Goal: Use online tool/utility: Utilize a website feature to perform a specific function

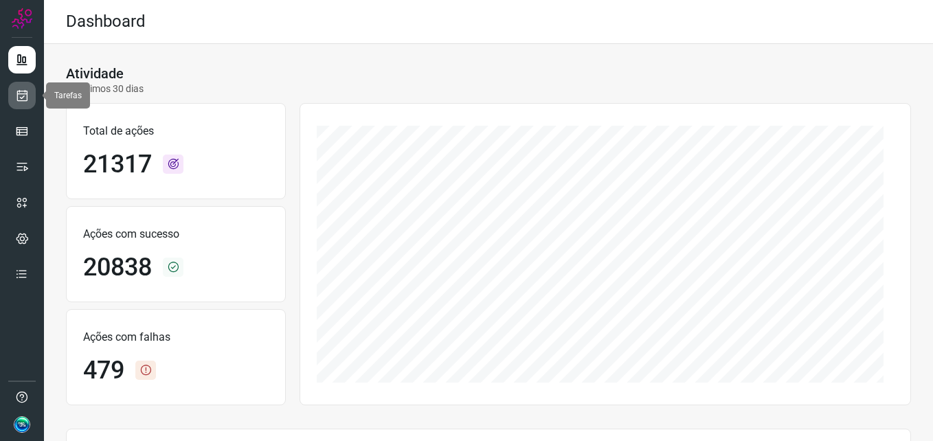
click at [25, 102] on link at bounding box center [21, 95] width 27 height 27
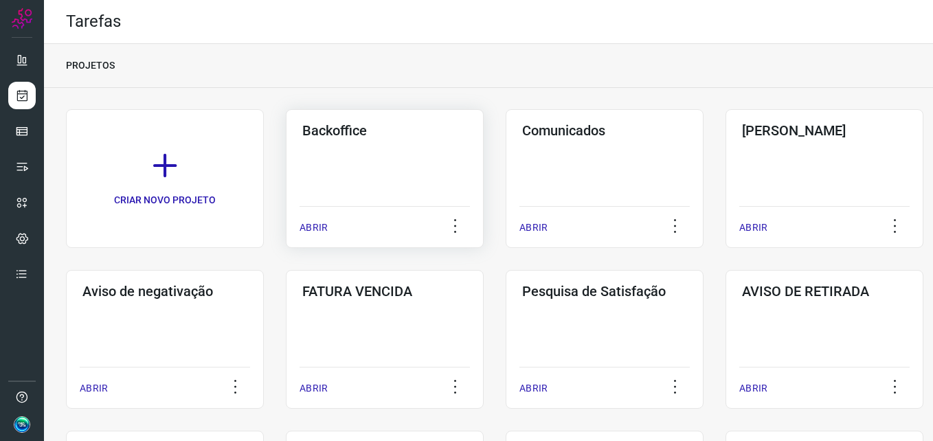
click at [358, 183] on div "Backoffice ABRIR" at bounding box center [385, 178] width 198 height 139
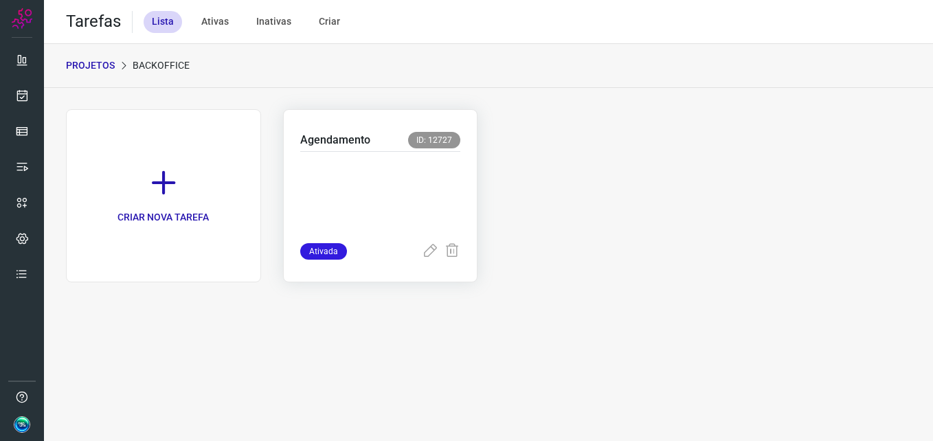
click at [352, 163] on p at bounding box center [380, 194] width 161 height 69
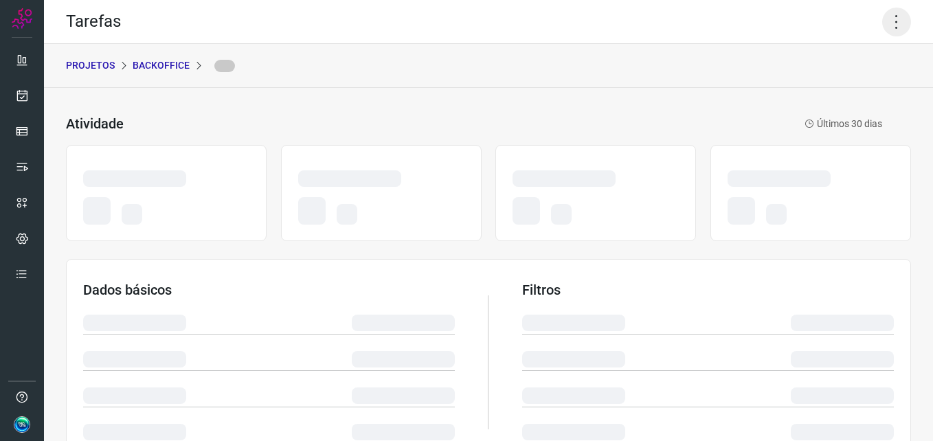
click at [891, 17] on icon at bounding box center [896, 22] width 29 height 29
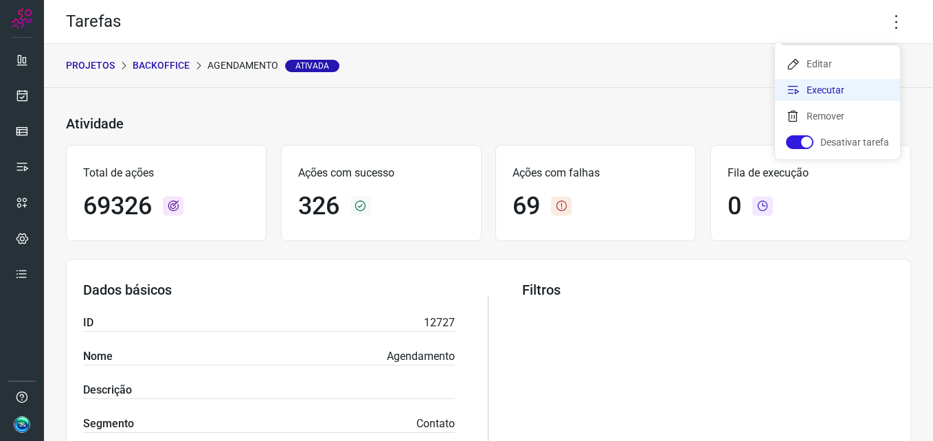
click at [858, 84] on li "Executar" at bounding box center [837, 90] width 125 height 22
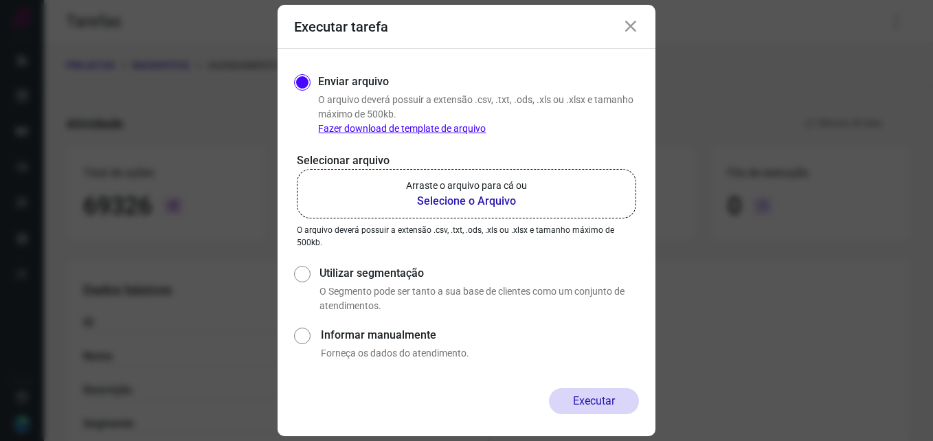
click at [435, 197] on b "Selecione o Arquivo" at bounding box center [466, 201] width 121 height 16
click at [0, 0] on input "Arraste o arquivo para cá ou Selecione o Arquivo" at bounding box center [0, 0] width 0 height 0
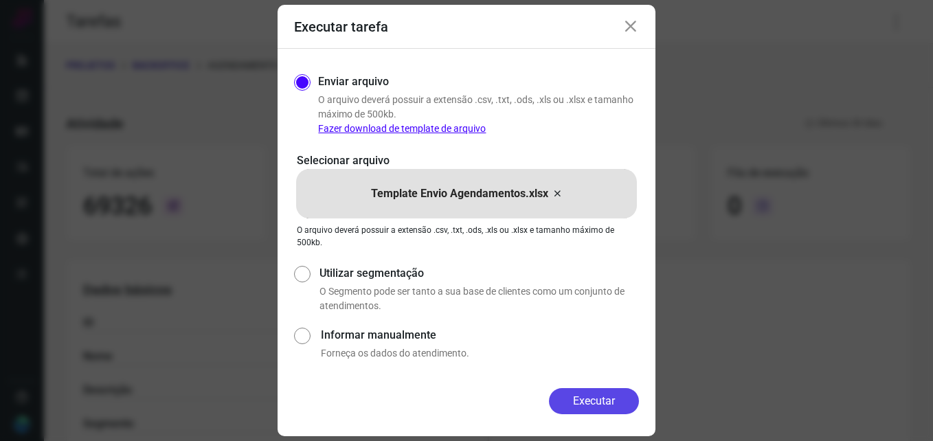
click at [570, 402] on button "Executar" at bounding box center [594, 401] width 90 height 26
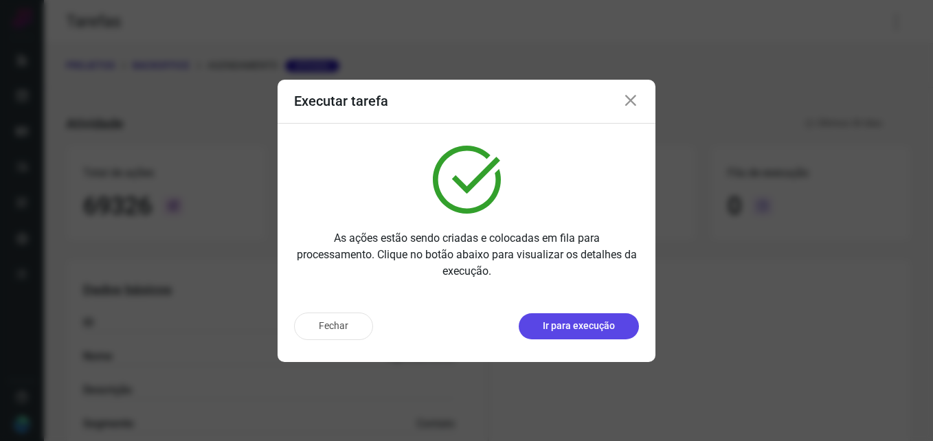
click at [562, 328] on p "Ir para execução" at bounding box center [579, 326] width 72 height 14
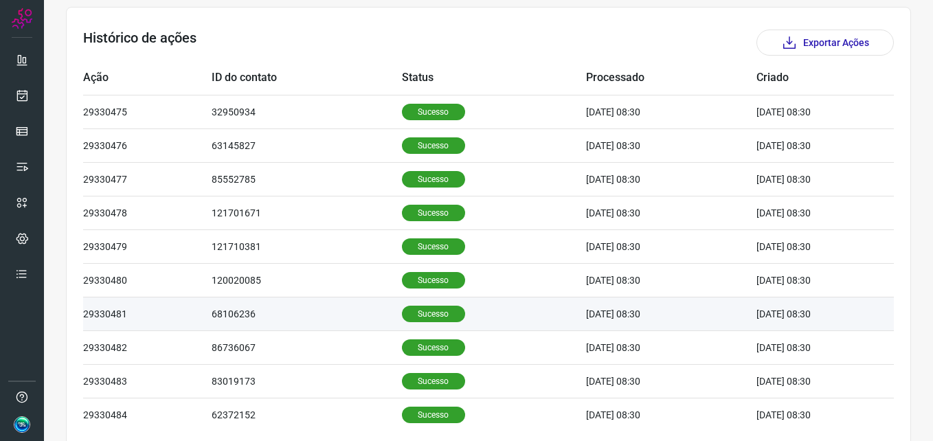
scroll to position [462, 0]
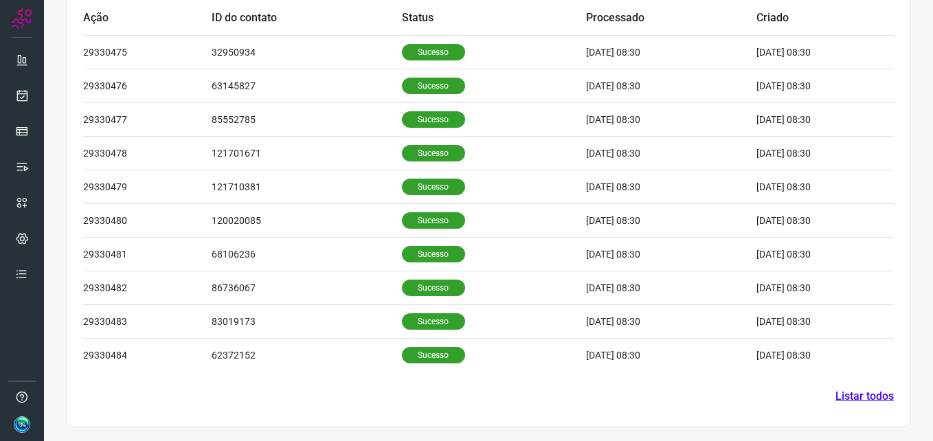
click at [837, 397] on link "Listar todos" at bounding box center [864, 396] width 58 height 16
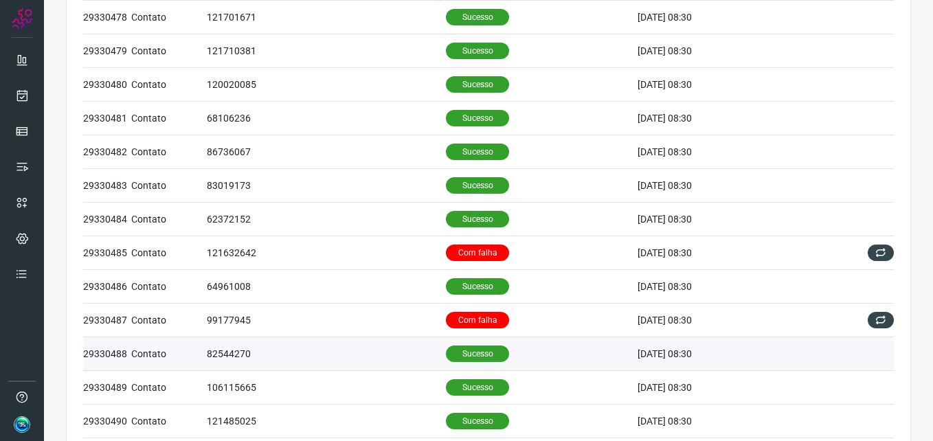
scroll to position [275, 0]
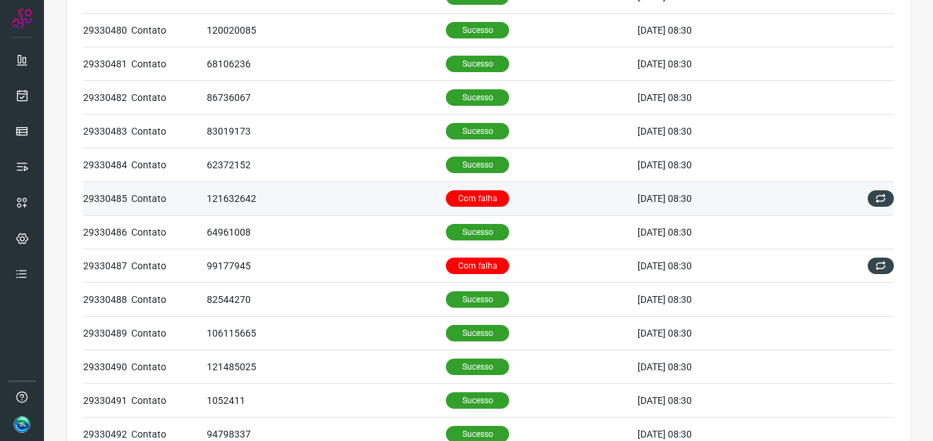
click at [457, 201] on p "Com falha" at bounding box center [477, 198] width 63 height 16
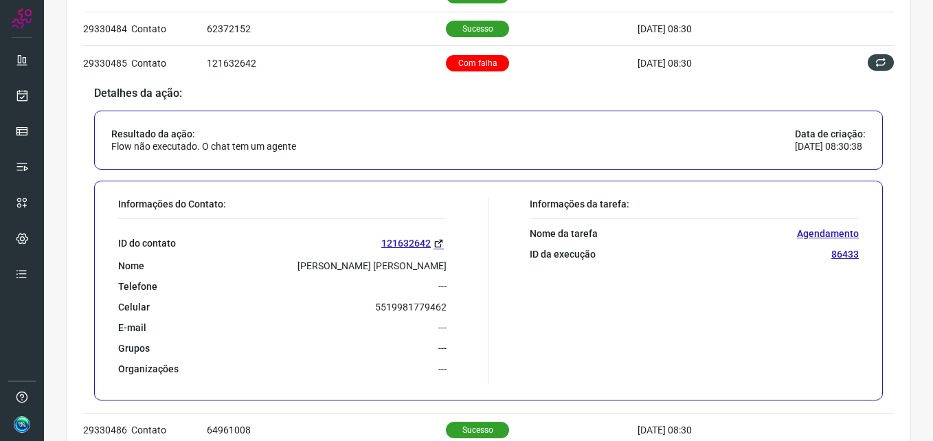
scroll to position [412, 0]
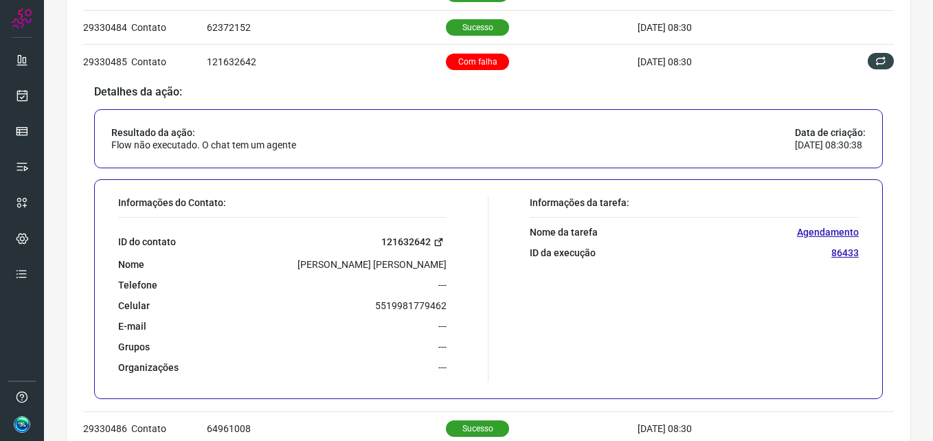
click at [407, 240] on link "121632642" at bounding box center [413, 242] width 65 height 16
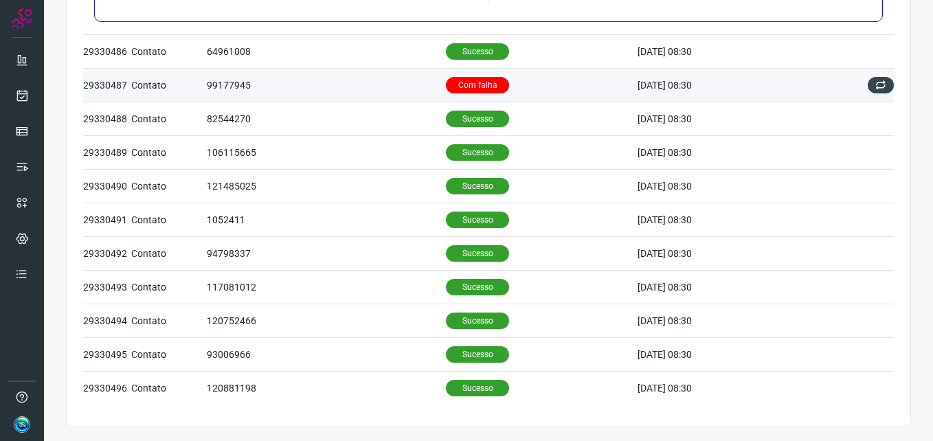
click at [459, 82] on p "Com falha" at bounding box center [477, 85] width 63 height 16
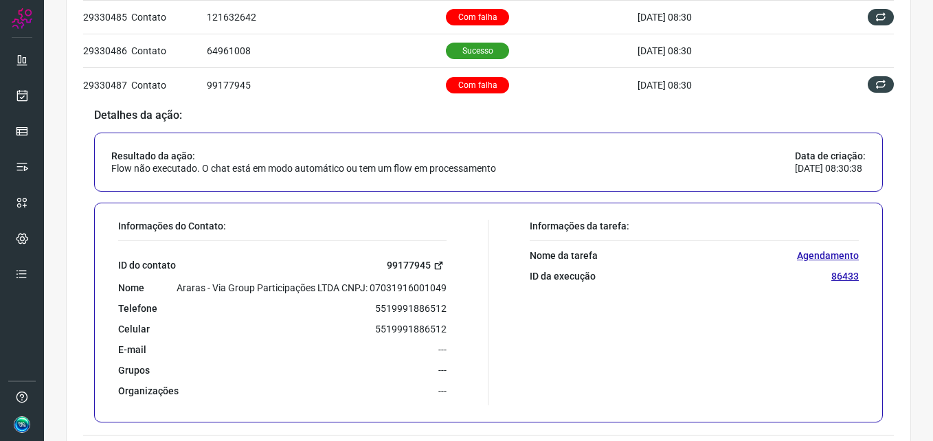
click at [415, 259] on link "99177945" at bounding box center [417, 266] width 60 height 16
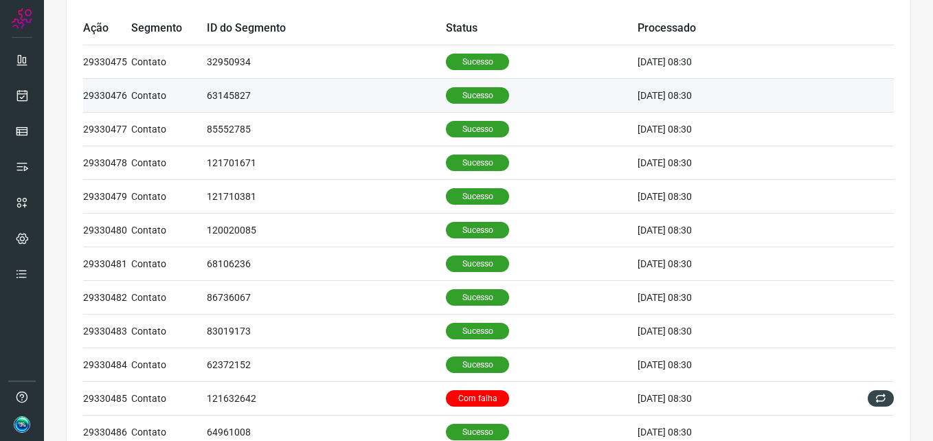
scroll to position [0, 0]
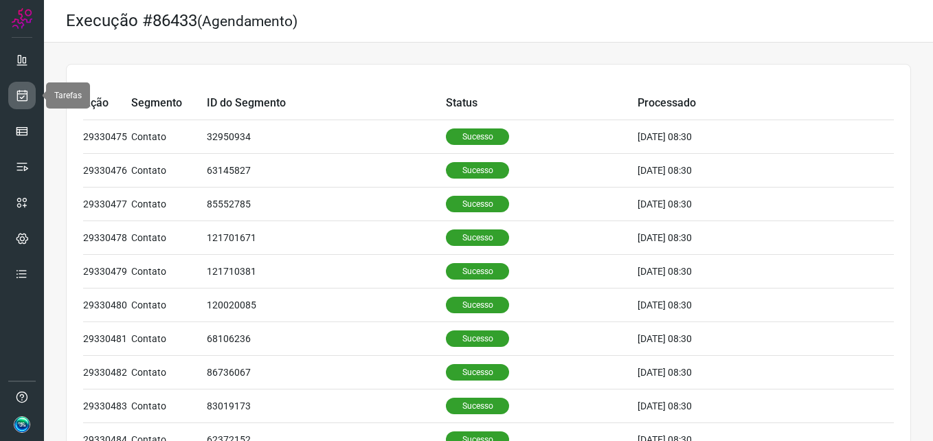
click at [13, 96] on link at bounding box center [21, 95] width 27 height 27
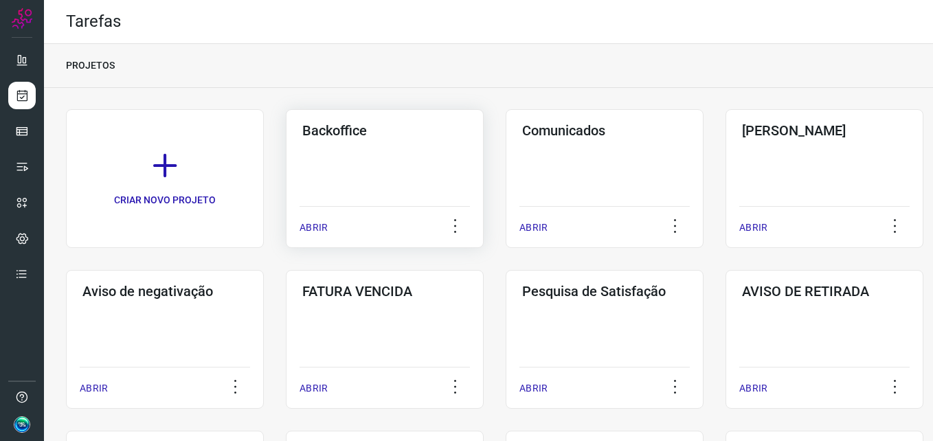
click at [378, 166] on div "Backoffice ABRIR" at bounding box center [385, 178] width 198 height 139
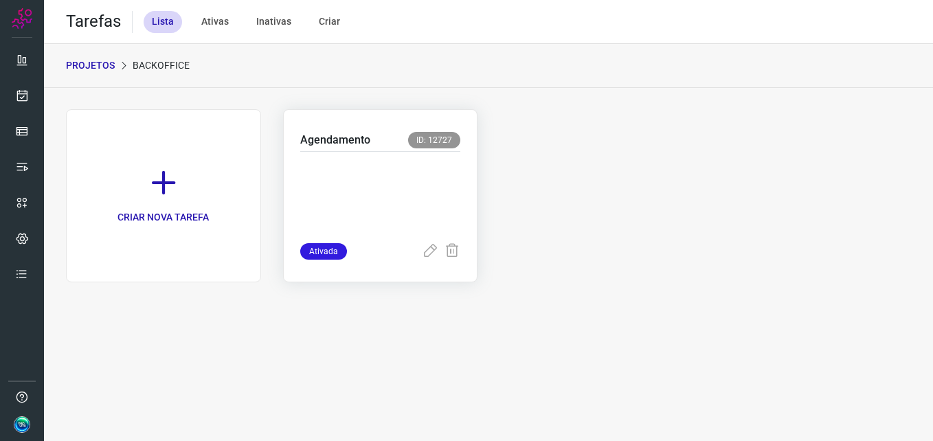
click at [391, 171] on p at bounding box center [380, 194] width 161 height 69
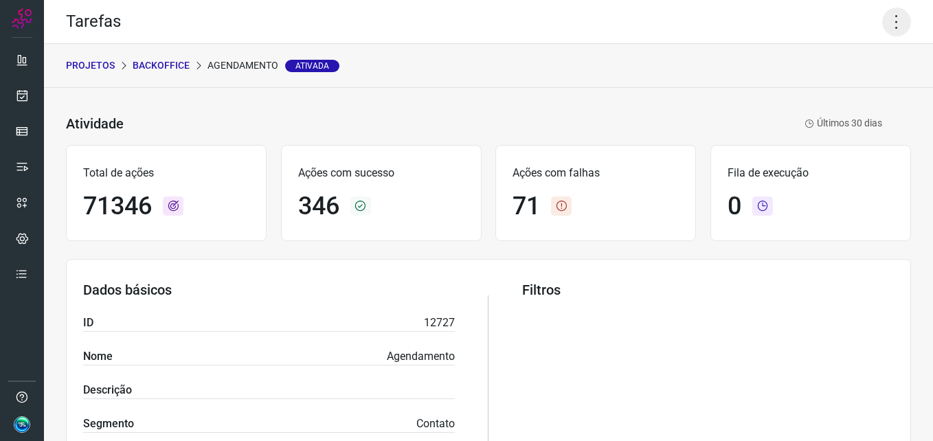
click at [891, 23] on icon at bounding box center [896, 22] width 29 height 29
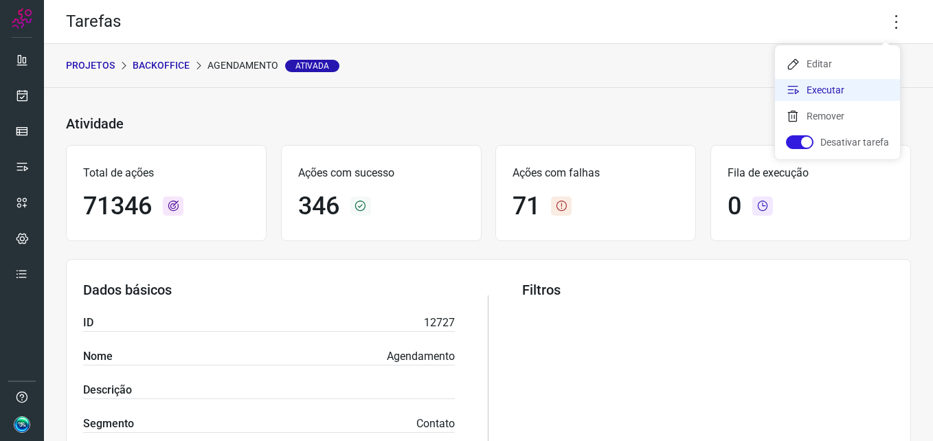
click at [836, 91] on li "Executar" at bounding box center [837, 90] width 125 height 22
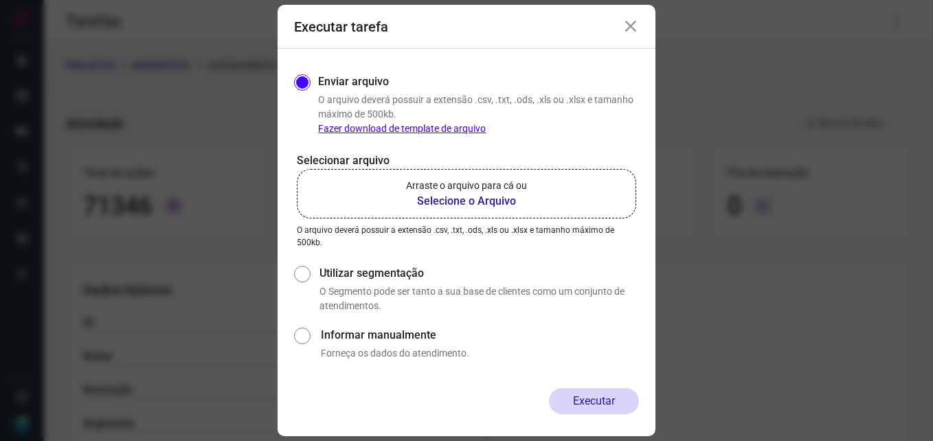
click at [457, 198] on b "Selecione o Arquivo" at bounding box center [466, 201] width 121 height 16
click at [0, 0] on input "Arraste o arquivo para cá ou Selecione o Arquivo" at bounding box center [0, 0] width 0 height 0
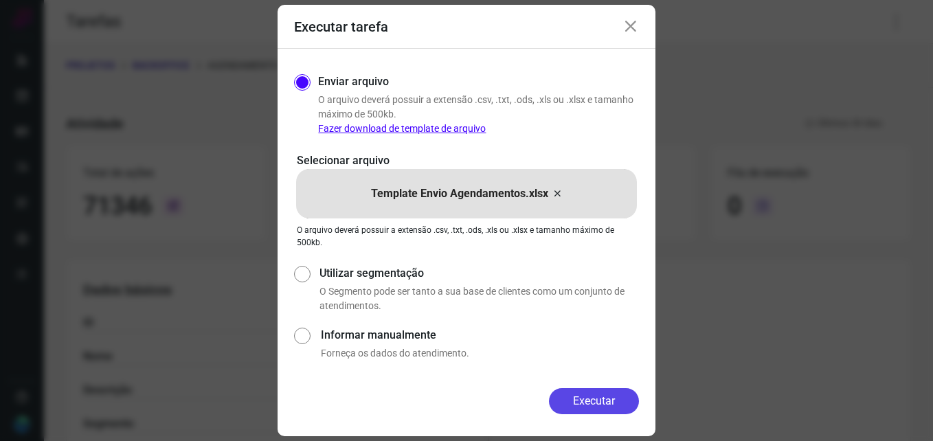
click at [576, 397] on button "Executar" at bounding box center [594, 401] width 90 height 26
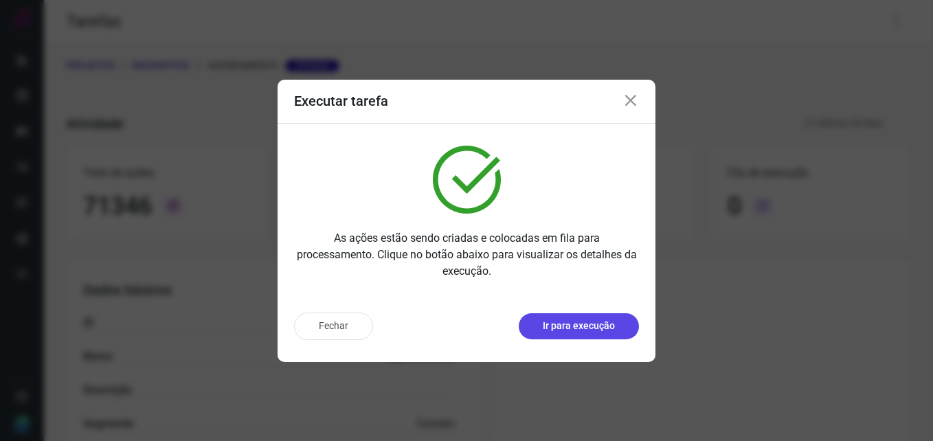
click at [620, 322] on button "Ir para execução" at bounding box center [579, 326] width 120 height 26
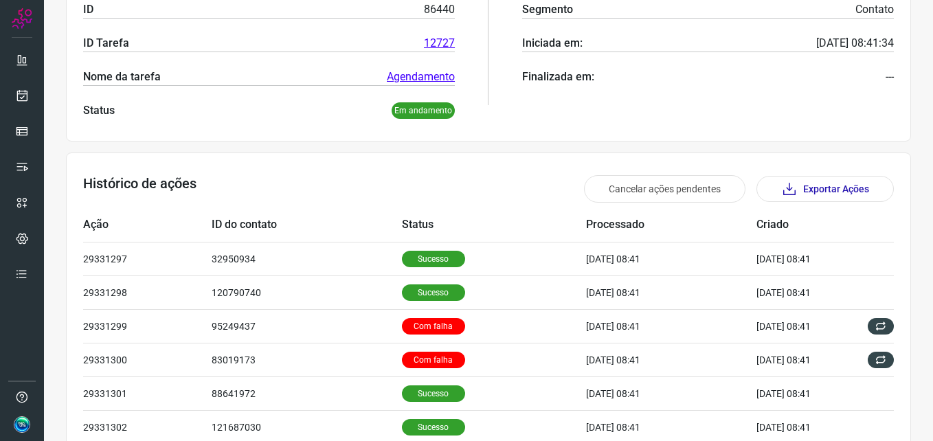
scroll to position [275, 0]
